Goal: Transaction & Acquisition: Purchase product/service

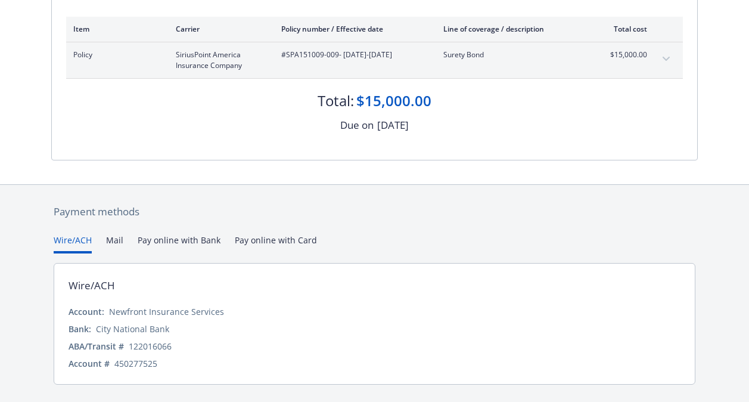
scroll to position [262, 0]
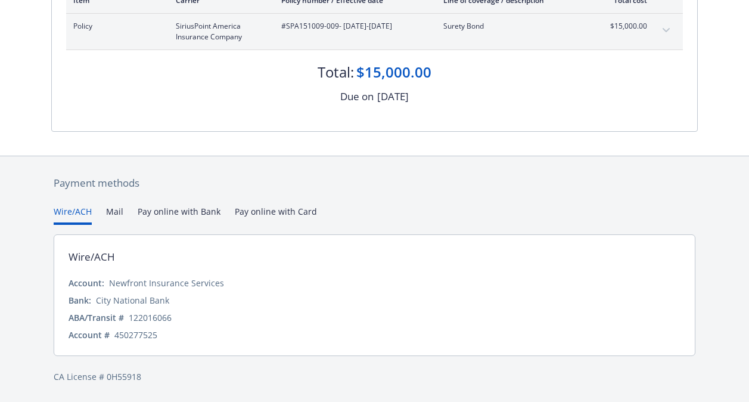
click at [195, 212] on button "Pay online with Bank" at bounding box center [179, 215] width 83 height 20
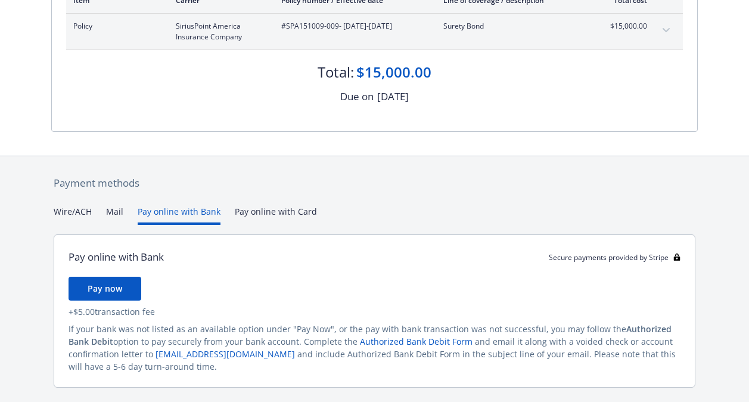
scroll to position [294, 0]
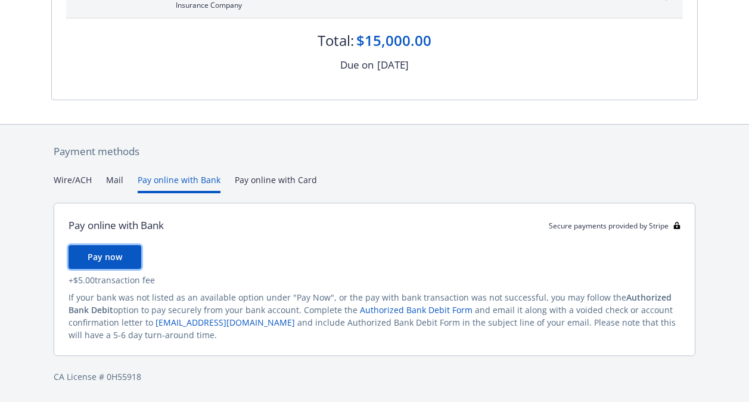
click at [110, 262] on span "Pay now" at bounding box center [105, 256] width 35 height 11
